Goal: Task Accomplishment & Management: Complete application form

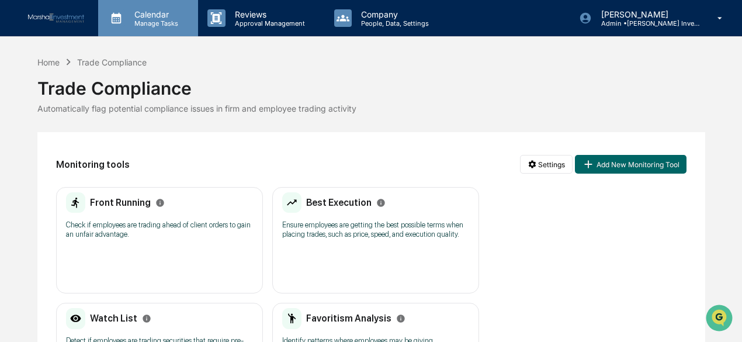
click at [160, 25] on p "Manage Tasks" at bounding box center [154, 23] width 59 height 8
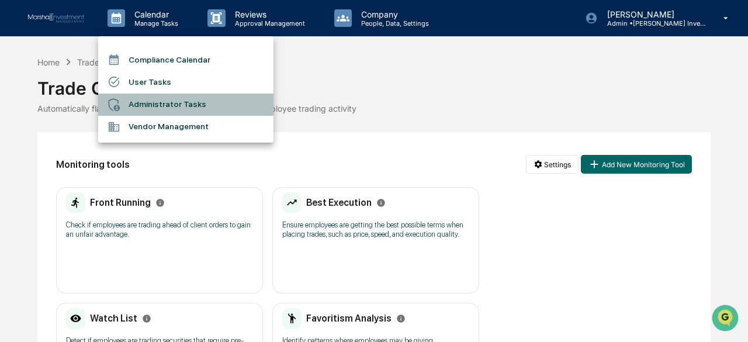
click at [161, 100] on li "Administrator Tasks" at bounding box center [185, 104] width 175 height 22
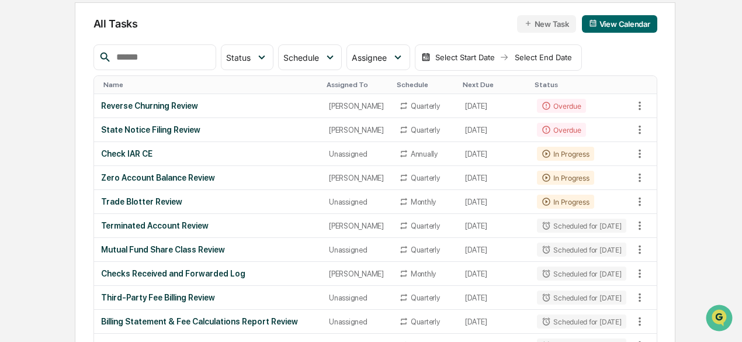
scroll to position [117, 0]
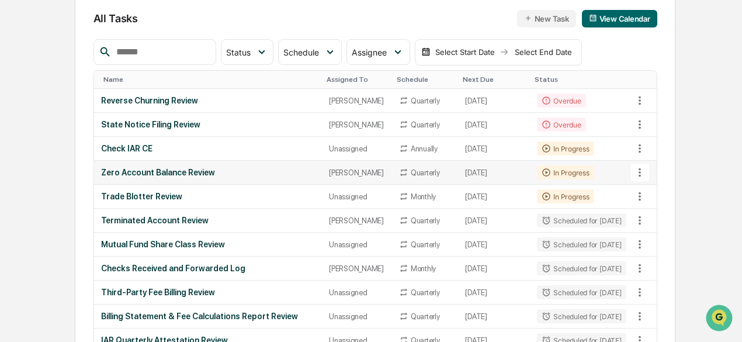
click at [176, 177] on div "Zero Account Balance Review" at bounding box center [208, 172] width 214 height 9
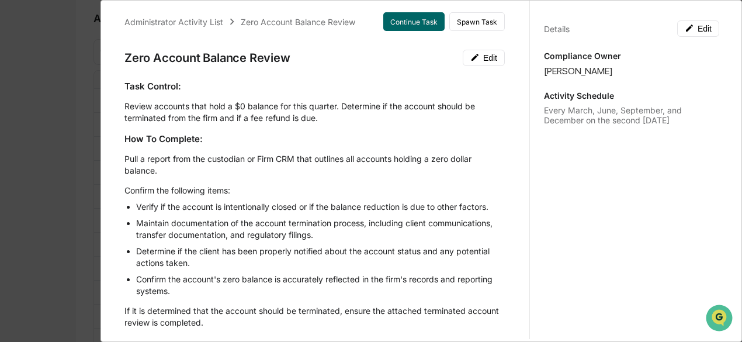
scroll to position [0, 0]
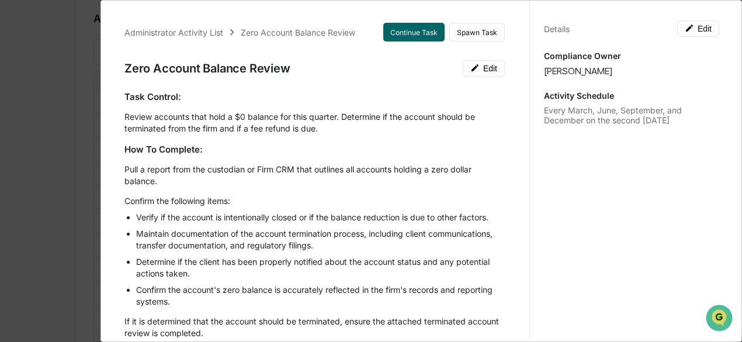
click at [70, 47] on div "Administrator Activity List Zero Account Balance Review Continue Task Spawn Tas…" at bounding box center [371, 171] width 742 height 342
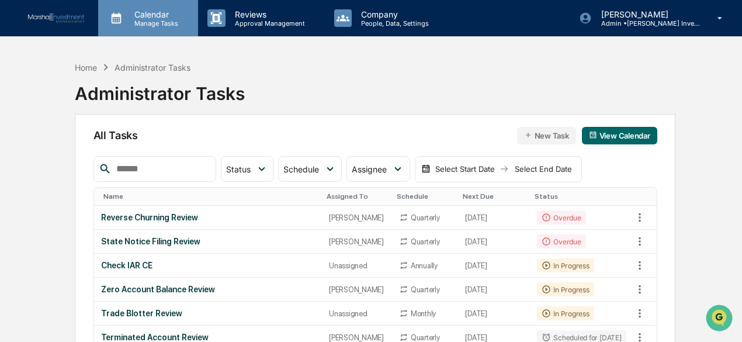
click at [146, 13] on p "Calendar" at bounding box center [154, 14] width 59 height 10
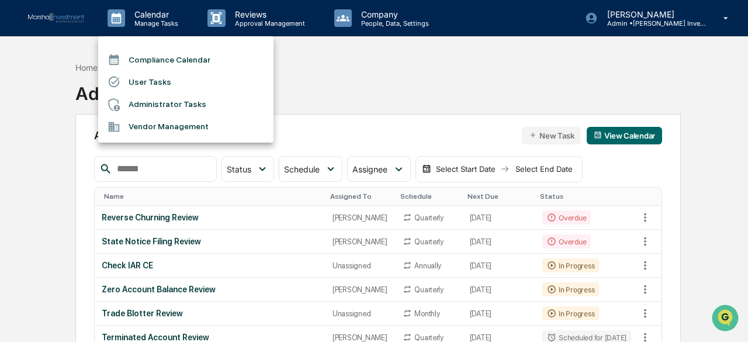
click at [148, 59] on li "Compliance Calendar" at bounding box center [185, 59] width 175 height 22
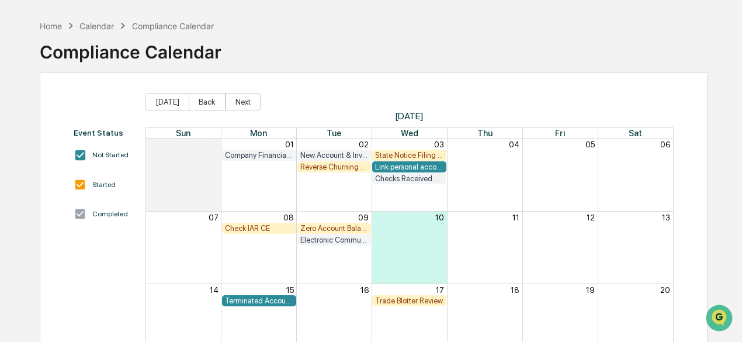
scroll to position [58, 0]
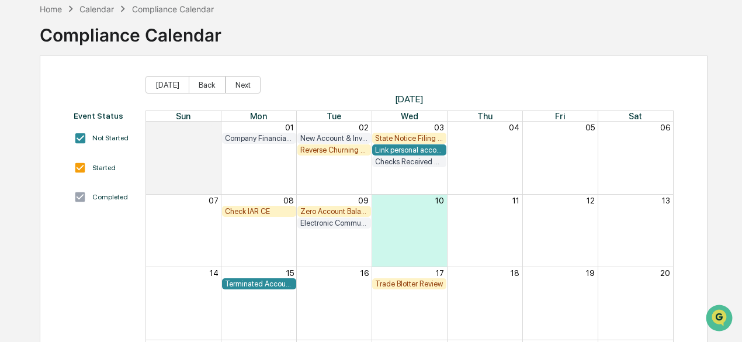
click at [321, 209] on div "Zero Account Balance Review" at bounding box center [334, 211] width 68 height 9
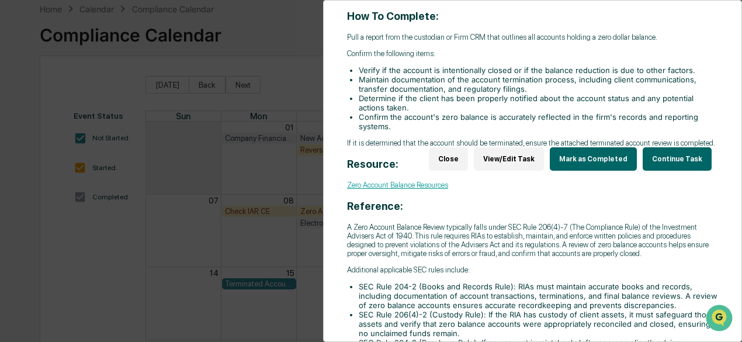
scroll to position [175, 0]
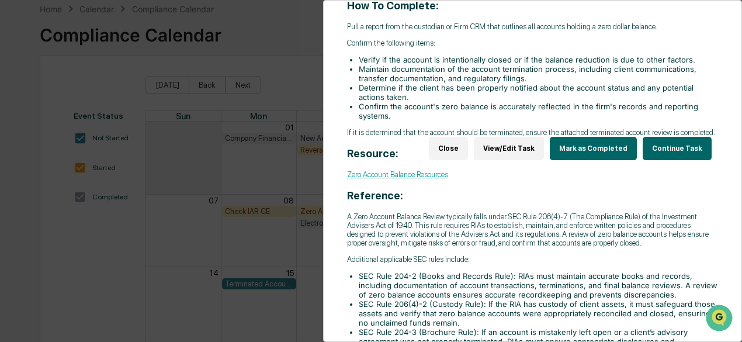
click at [674, 144] on button "Continue Task" at bounding box center [677, 148] width 69 height 23
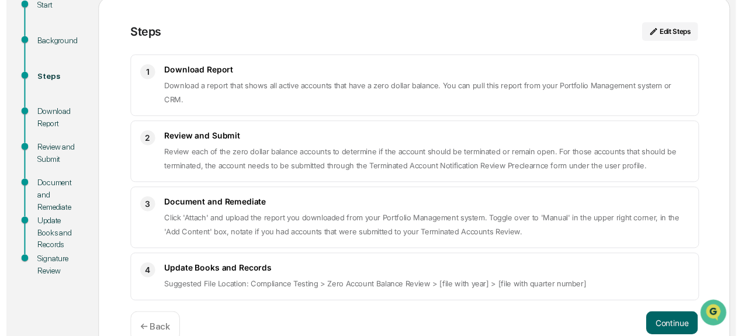
scroll to position [151, 0]
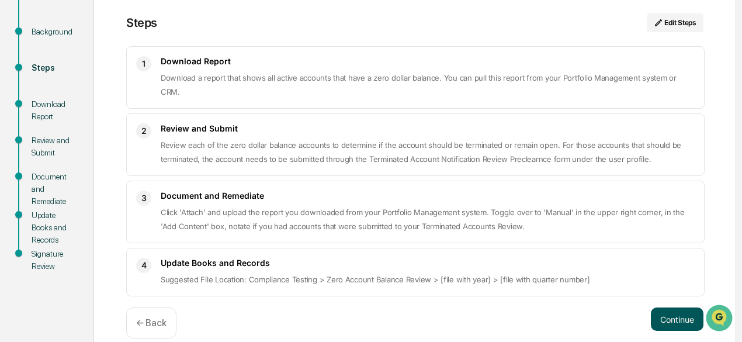
click at [680, 307] on button "Continue" at bounding box center [677, 318] width 53 height 23
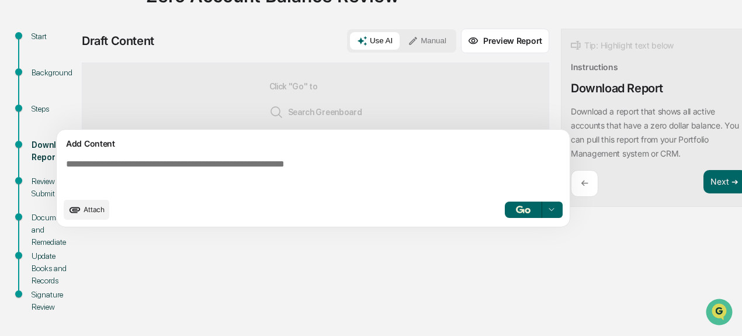
scroll to position [110, 0]
click at [85, 210] on button "Attach" at bounding box center [87, 210] width 46 height 20
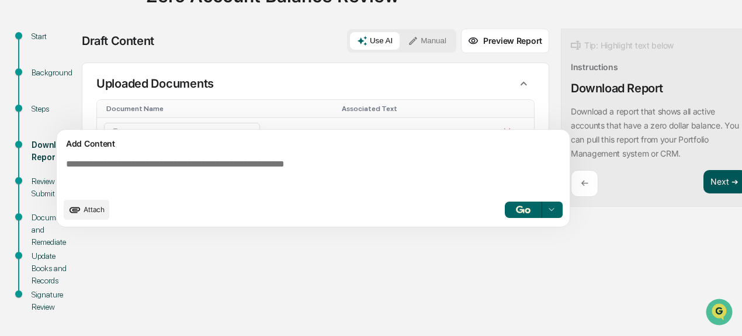
click at [718, 184] on button "Next ➔" at bounding box center [724, 182] width 43 height 24
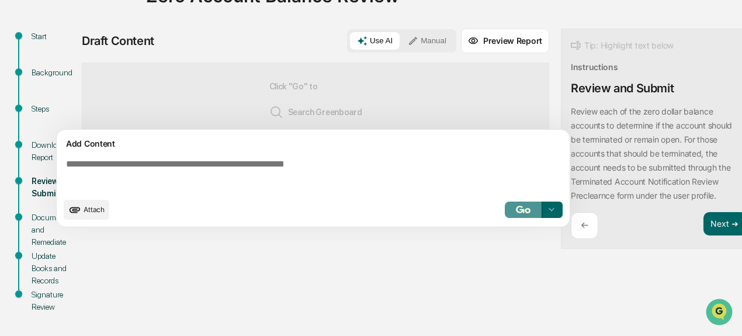
click at [514, 213] on button "button" at bounding box center [523, 210] width 37 height 16
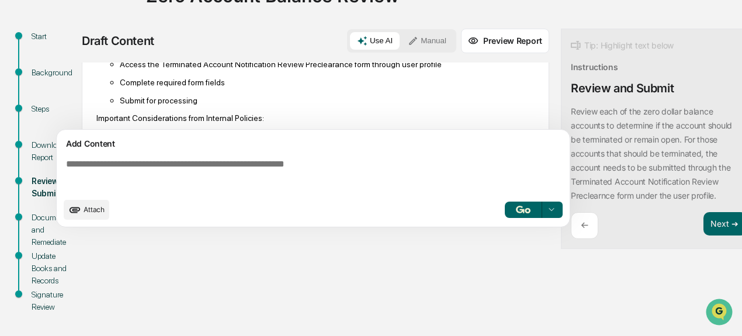
scroll to position [234, 0]
click at [714, 226] on button "Next ➔" at bounding box center [724, 224] width 43 height 24
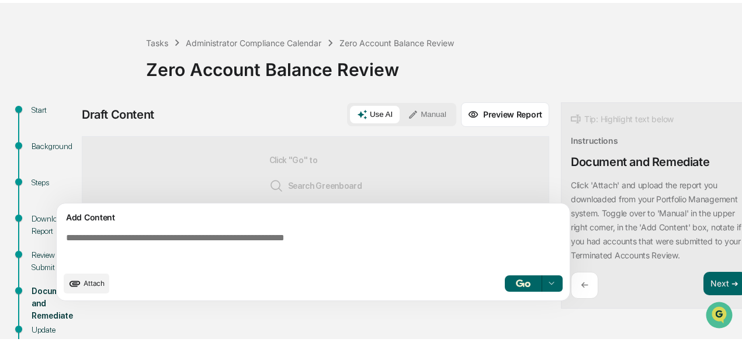
scroll to position [110, 0]
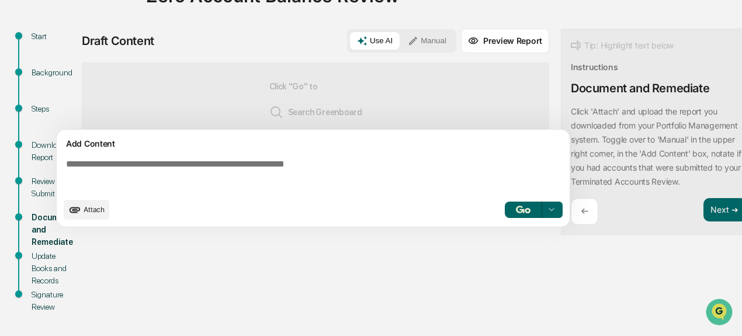
click at [432, 40] on button "Manual" at bounding box center [427, 41] width 53 height 18
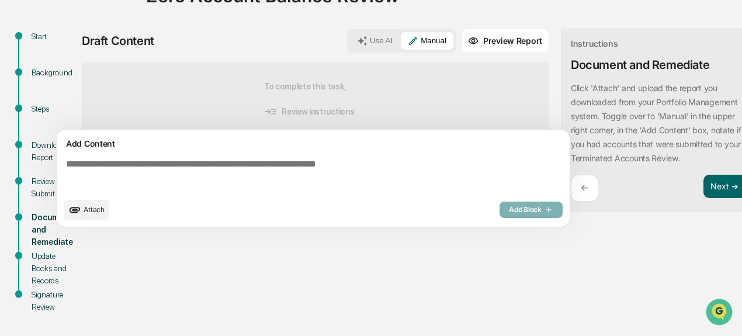
click at [89, 214] on span "Attach" at bounding box center [94, 209] width 21 height 9
click at [85, 214] on span "Attach" at bounding box center [94, 209] width 21 height 9
click at [724, 187] on button "Next ➔" at bounding box center [724, 187] width 43 height 24
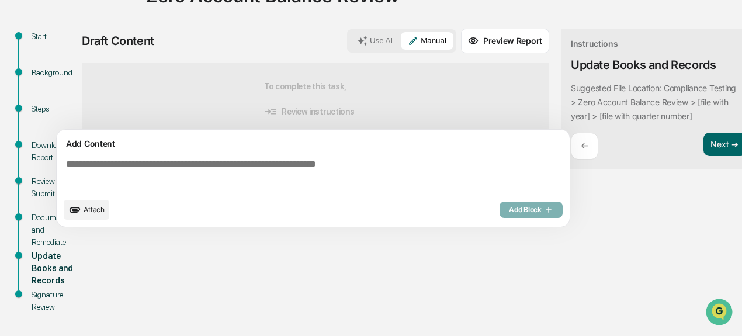
click at [110, 173] on textarea at bounding box center [315, 175] width 508 height 42
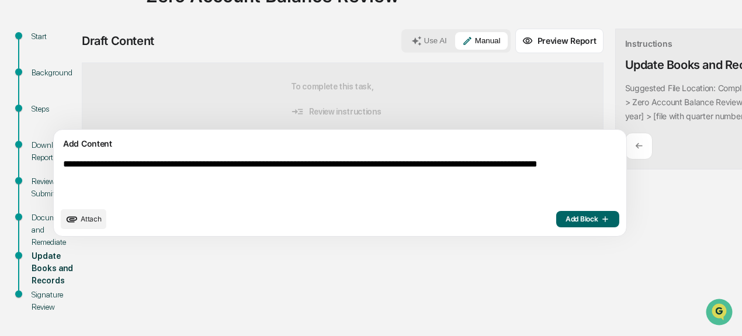
type textarea "**********"
click at [565, 220] on span "Add Block" at bounding box center [587, 218] width 44 height 9
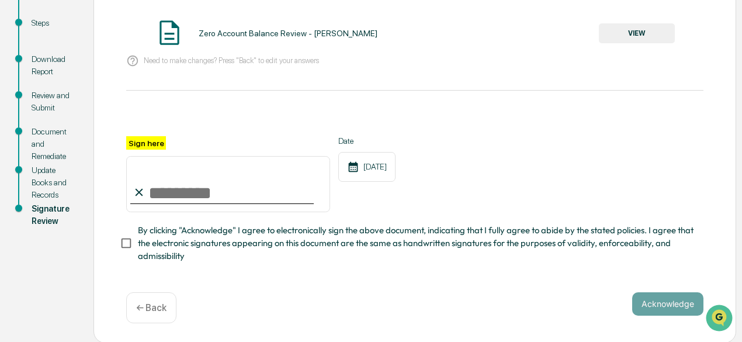
scroll to position [201, 0]
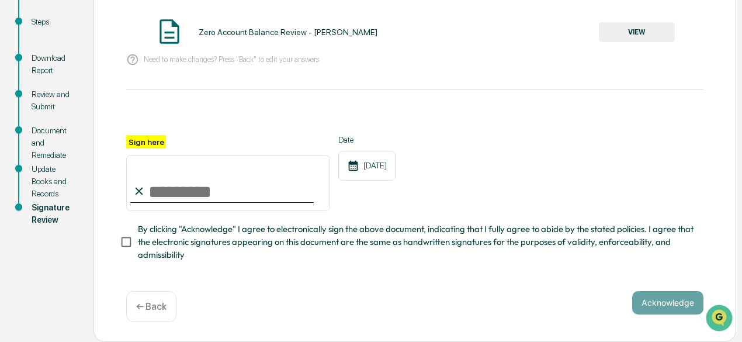
click at [178, 190] on input "Sign here" at bounding box center [228, 183] width 204 height 56
type input "**********"
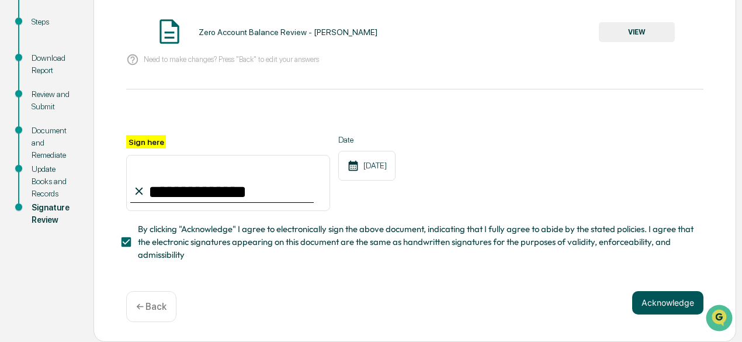
click at [678, 304] on button "Acknowledge" at bounding box center [667, 302] width 71 height 23
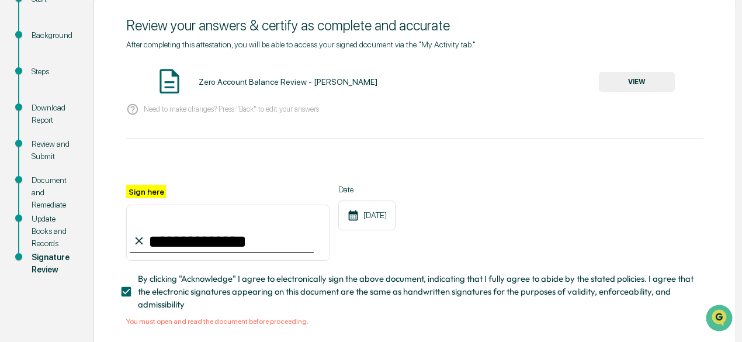
scroll to position [84, 0]
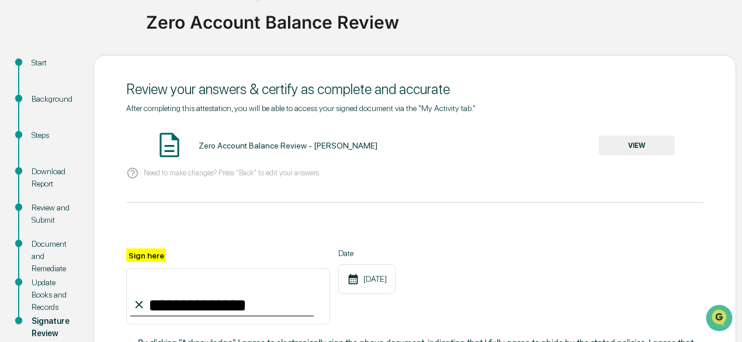
click at [624, 147] on button "VIEW" at bounding box center [637, 146] width 76 height 20
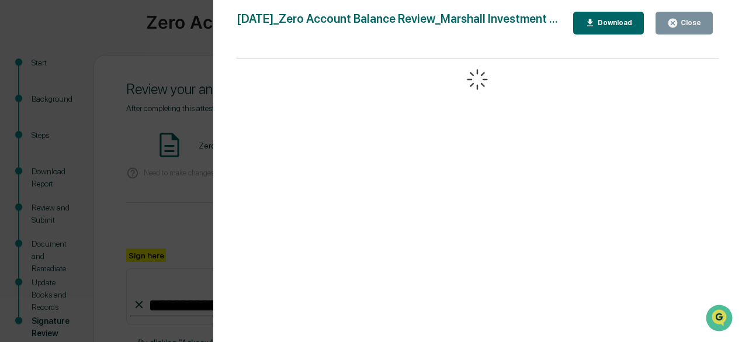
click at [632, 27] on div "Download" at bounding box center [613, 23] width 37 height 8
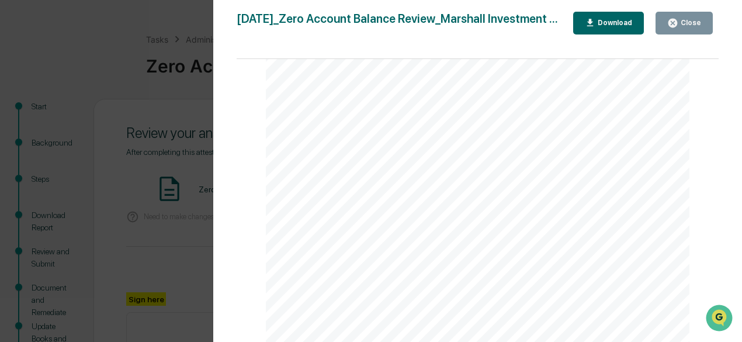
scroll to position [40, 0]
click at [688, 20] on div "Close" at bounding box center [689, 23] width 23 height 8
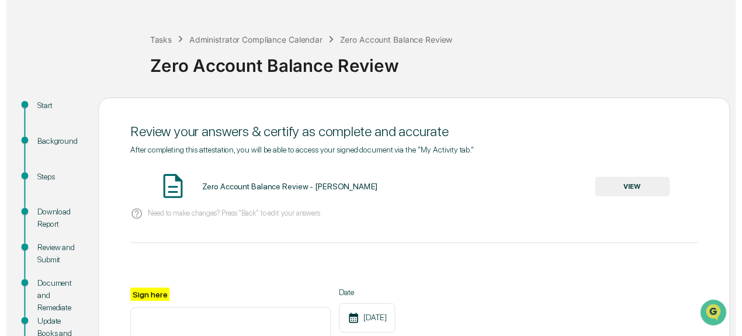
scroll to position [215, 0]
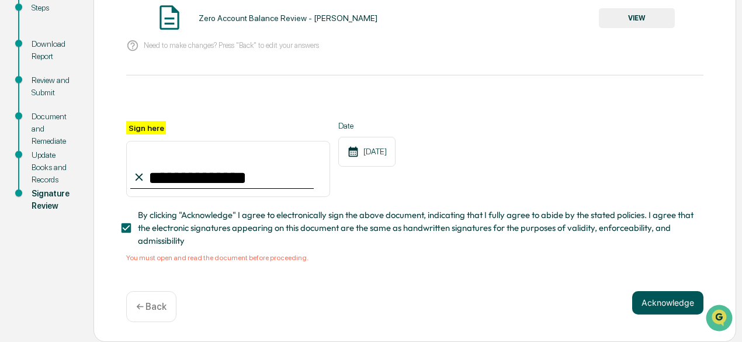
click at [672, 301] on button "Acknowledge" at bounding box center [667, 302] width 71 height 23
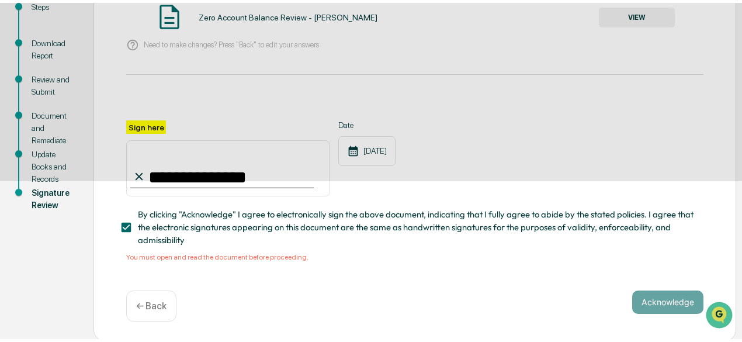
scroll to position [129, 0]
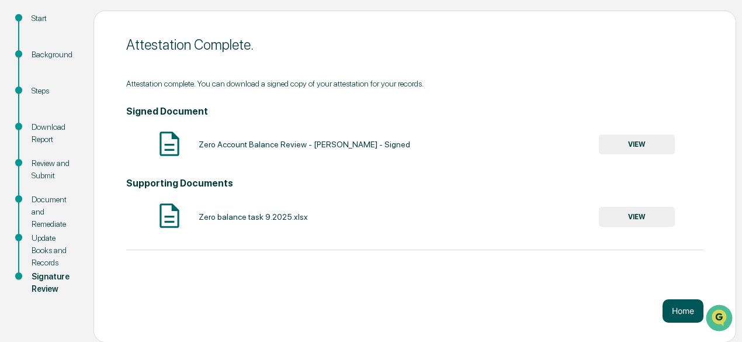
click at [688, 310] on button "Home" at bounding box center [682, 310] width 41 height 23
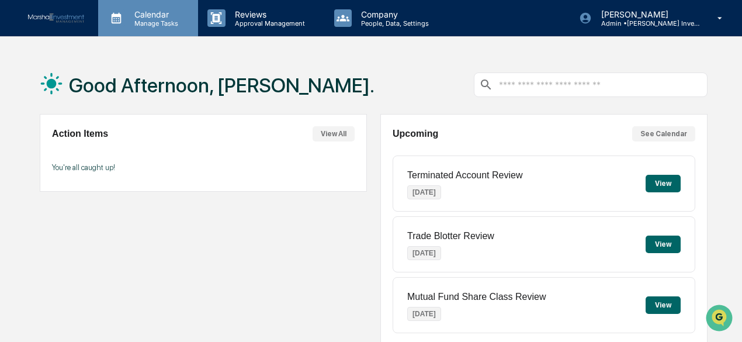
click at [154, 12] on p "Calendar" at bounding box center [154, 14] width 59 height 10
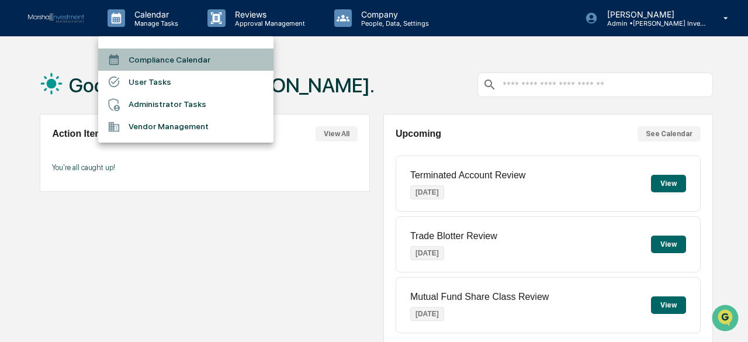
click at [169, 61] on li "Compliance Calendar" at bounding box center [185, 59] width 175 height 22
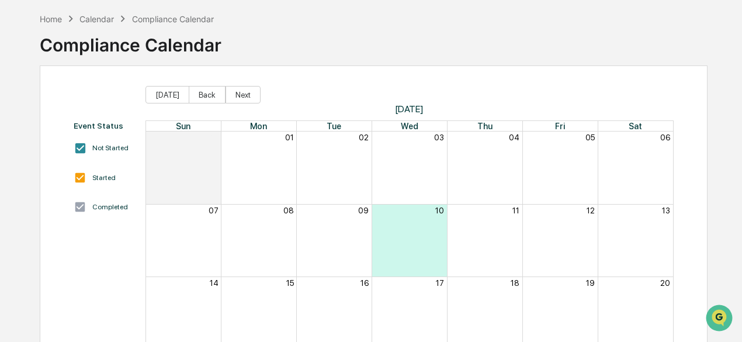
scroll to position [117, 0]
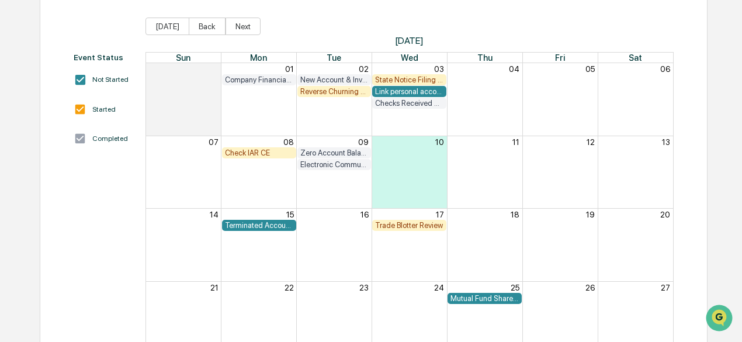
click at [334, 95] on div "Reverse Churning Review" at bounding box center [334, 91] width 68 height 9
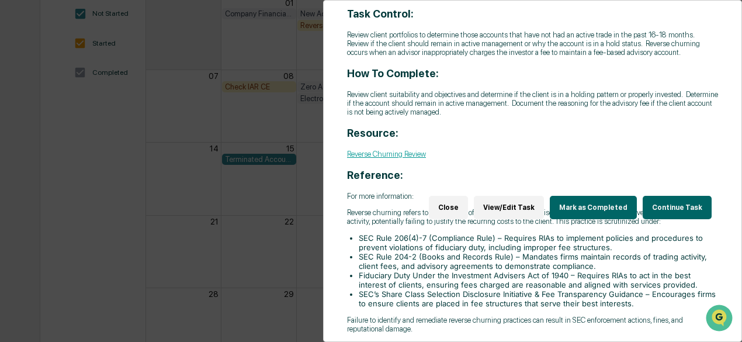
scroll to position [221, 0]
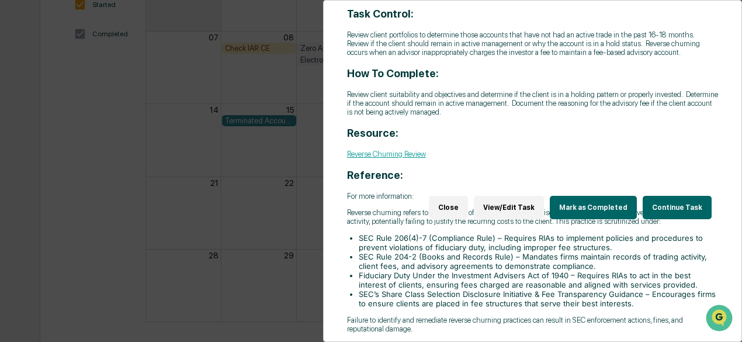
click at [657, 196] on button "Continue Task" at bounding box center [677, 207] width 69 height 23
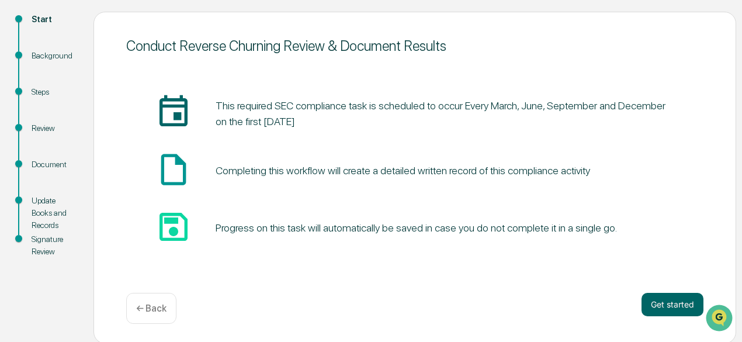
scroll to position [129, 0]
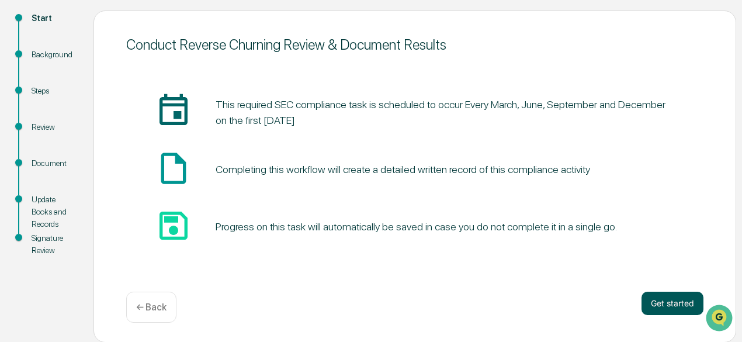
click at [666, 298] on button "Get started" at bounding box center [672, 302] width 62 height 23
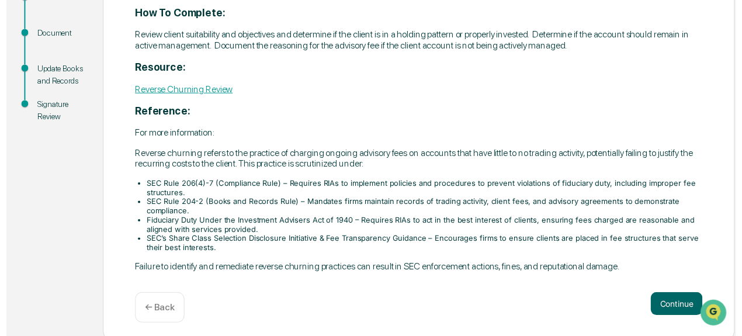
scroll to position [268, 0]
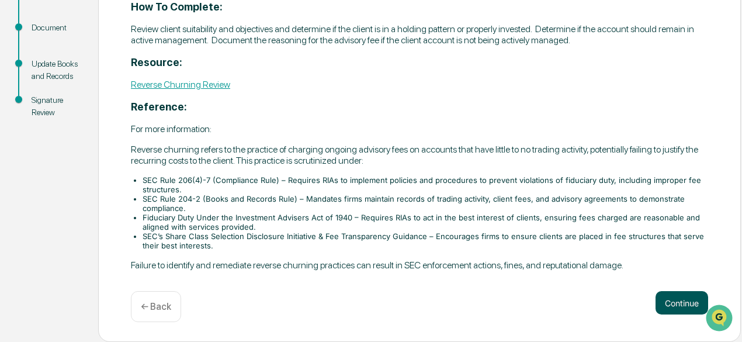
click at [673, 301] on button "Continue" at bounding box center [681, 302] width 53 height 23
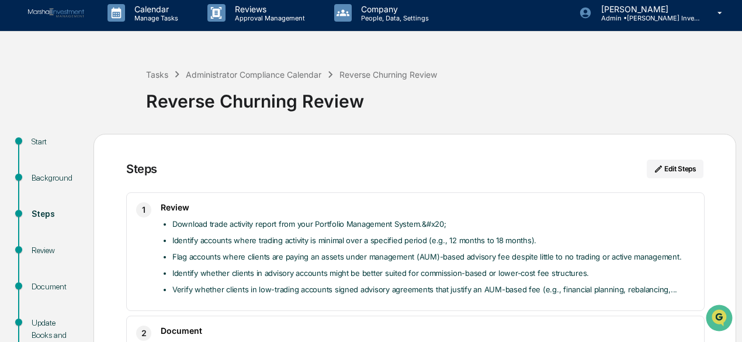
scroll to position [0, 0]
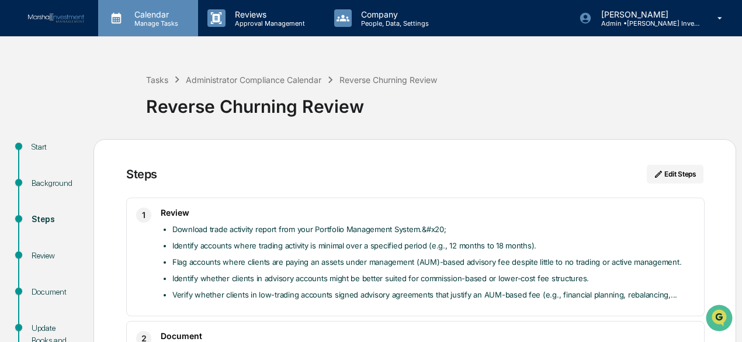
click at [154, 16] on p "Calendar" at bounding box center [154, 14] width 59 height 10
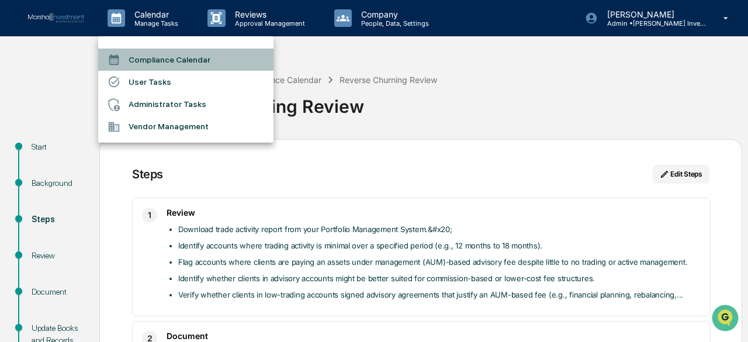
click at [187, 53] on li "Compliance Calendar" at bounding box center [185, 59] width 175 height 22
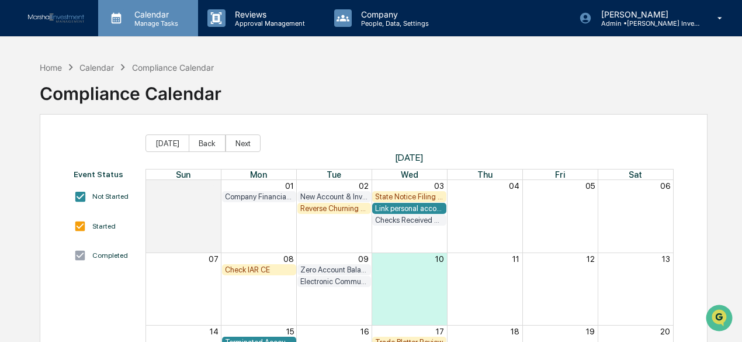
click at [148, 18] on p "Calendar" at bounding box center [154, 14] width 59 height 10
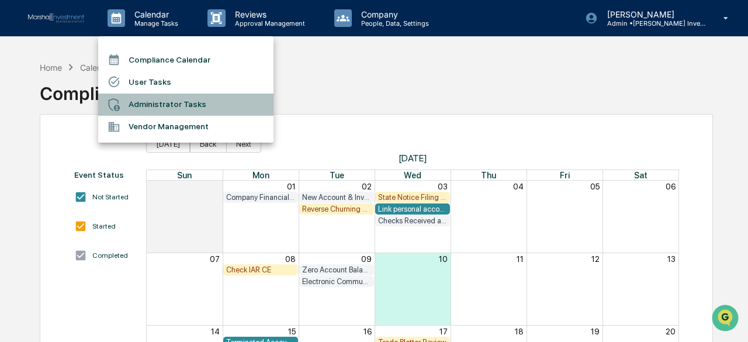
click at [158, 106] on li "Administrator Tasks" at bounding box center [185, 104] width 175 height 22
